Goal: Task Accomplishment & Management: Complete application form

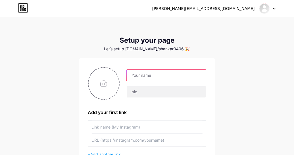
click at [142, 72] on input "text" at bounding box center [166, 75] width 79 height 11
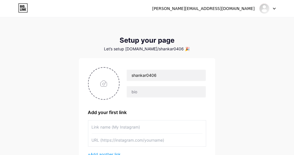
click at [263, 112] on div "[PERSON_NAME][EMAIL_ADDRESS][DOMAIN_NAME] Dashboard Logout Setup your page Let’…" at bounding box center [147, 101] width 294 height 203
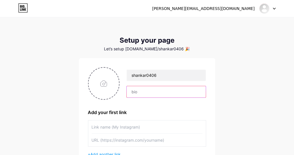
click at [160, 96] on input "text" at bounding box center [166, 91] width 79 height 11
click at [143, 88] on input "text" at bounding box center [166, 91] width 79 height 11
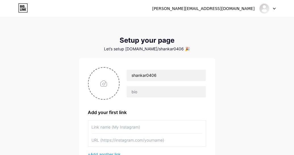
click at [255, 118] on div "[PERSON_NAME][EMAIL_ADDRESS][DOMAIN_NAME] Dashboard Logout Setup your page Let’…" at bounding box center [147, 101] width 294 height 203
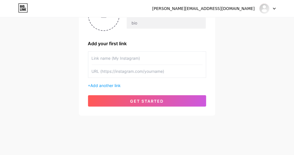
scroll to position [70, 0]
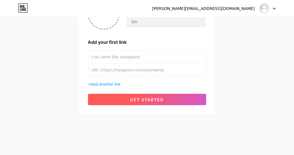
click at [148, 100] on span "get started" at bounding box center [148, 99] width 34 height 5
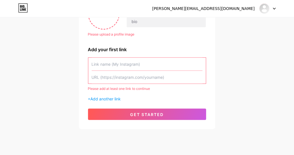
click at [279, 88] on div "[PERSON_NAME][EMAIL_ADDRESS][DOMAIN_NAME] Dashboard Logout Setup your page Let’…" at bounding box center [147, 39] width 294 height 218
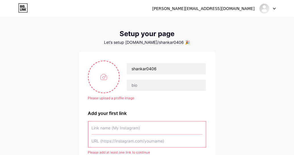
scroll to position [0, 0]
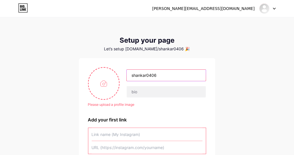
click at [160, 76] on input "shankar0406" at bounding box center [166, 75] width 79 height 11
type input "[PERSON_NAME][EMAIL_ADDRESS][DOMAIN_NAME]"
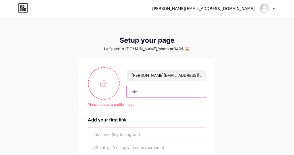
click at [154, 96] on input "text" at bounding box center [166, 91] width 79 height 11
click at [157, 93] on input "text" at bounding box center [166, 91] width 79 height 11
type input "Skybt@1804"
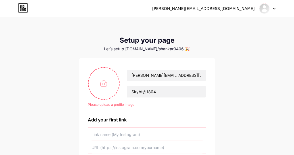
click at [152, 108] on div "Please upload a profile image [PERSON_NAME][EMAIL_ADDRESS][DOMAIN_NAME] Skybt@1…" at bounding box center [147, 128] width 118 height 123
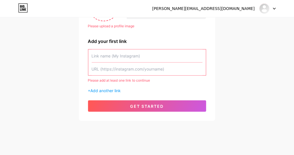
scroll to position [85, 0]
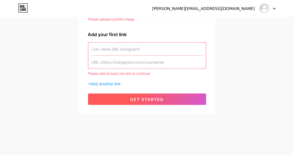
click at [186, 102] on button "get started" at bounding box center [147, 99] width 118 height 11
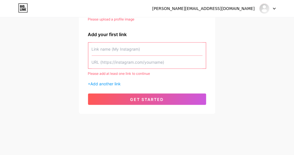
click at [235, 79] on div "[PERSON_NAME][EMAIL_ADDRESS][DOMAIN_NAME] Dashboard Logout Setup your page Let’…" at bounding box center [147, 24] width 294 height 218
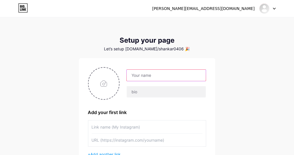
click at [161, 75] on input "text" at bounding box center [166, 75] width 79 height 11
type input "[PERSON_NAME][EMAIL_ADDRESS][DOMAIN_NAME]"
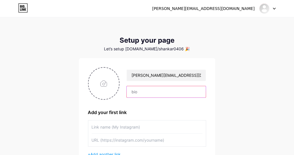
type input "Skybt@1804"
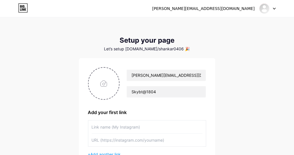
click at [101, 114] on div "Add your first link" at bounding box center [147, 112] width 118 height 7
click at [103, 129] on input "text" at bounding box center [147, 127] width 111 height 13
click at [104, 129] on input "text" at bounding box center [147, 127] width 111 height 13
paste input "Goldstar Transport Ltd"
type input "G"
